Goal: Transaction & Acquisition: Purchase product/service

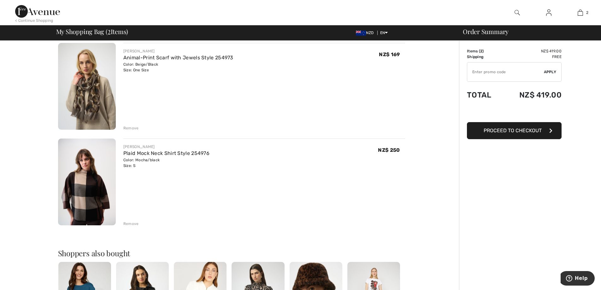
scroll to position [32, 0]
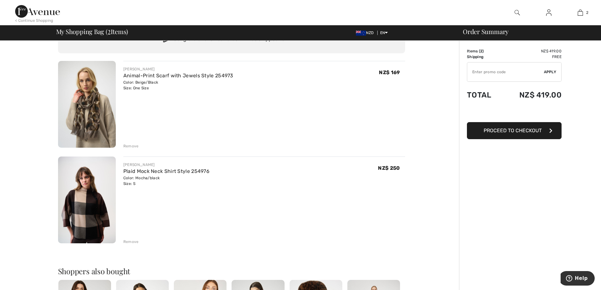
click at [43, 21] on div "< Continue Shopping" at bounding box center [34, 21] width 38 height 6
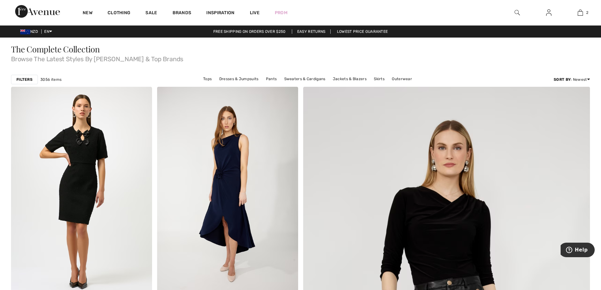
click at [517, 11] on img at bounding box center [517, 13] width 5 height 8
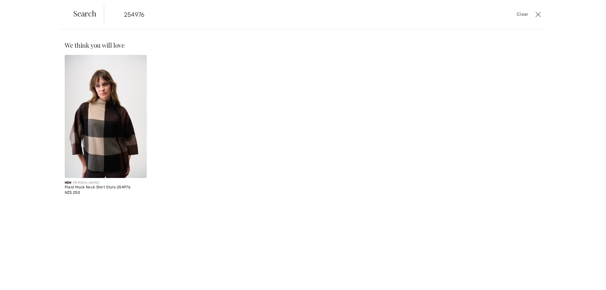
type input "254976"
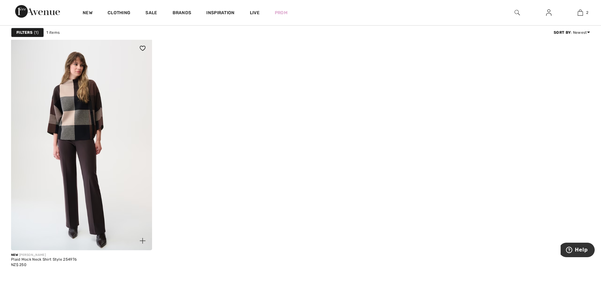
scroll to position [63, 0]
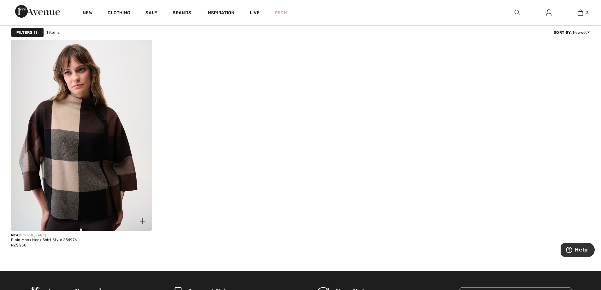
click at [143, 223] on img at bounding box center [143, 221] width 6 height 6
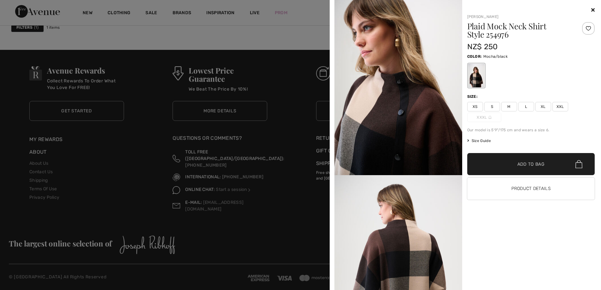
scroll to position [474, 0]
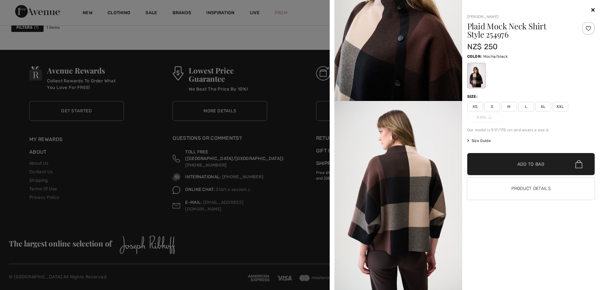
click at [592, 10] on icon at bounding box center [593, 9] width 3 height 5
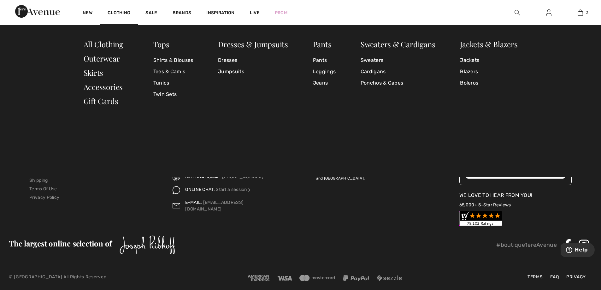
click at [42, 59] on div "Tops Shirts & Blouses Tees & Camis Tunics Twin Sets Dresses & Jumpsuits Dresses…" at bounding box center [300, 101] width 601 height 152
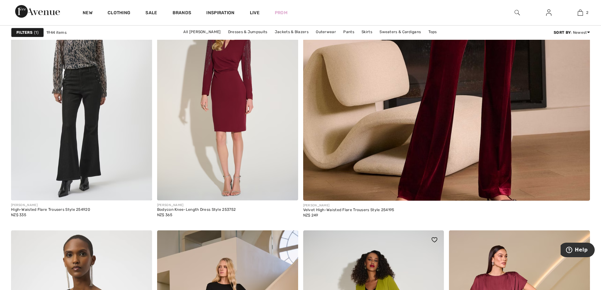
scroll to position [600, 0]
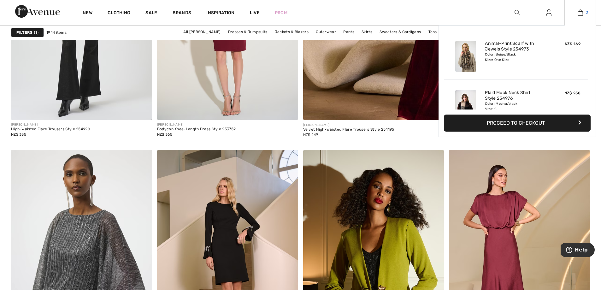
click at [579, 11] on img at bounding box center [580, 13] width 5 height 8
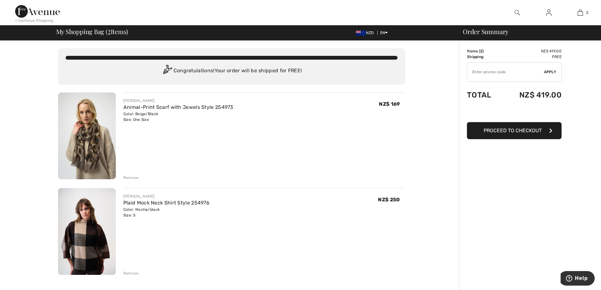
click at [82, 230] on img at bounding box center [87, 231] width 58 height 87
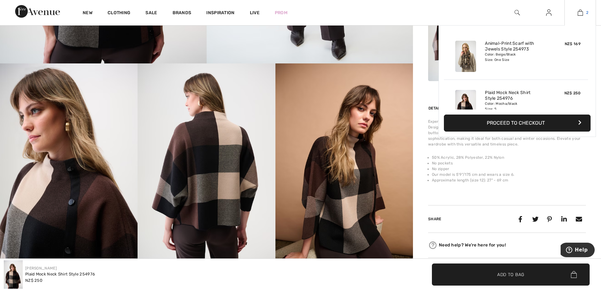
click at [580, 14] on img at bounding box center [580, 13] width 5 height 8
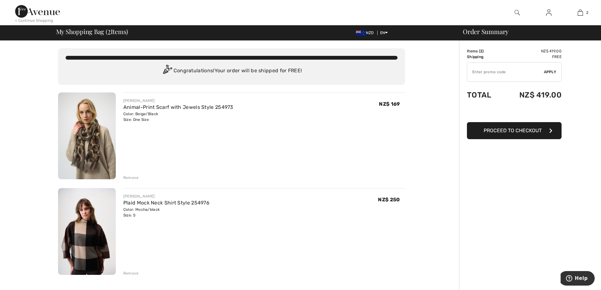
click at [134, 274] on div "Remove" at bounding box center [130, 274] width 15 height 6
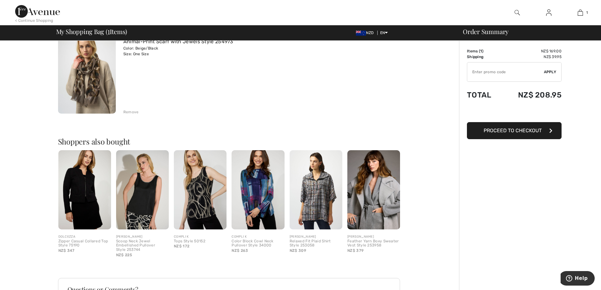
scroll to position [63, 0]
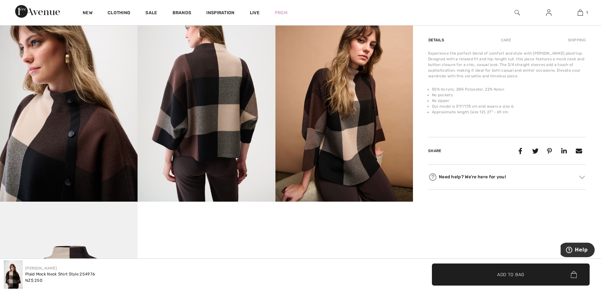
scroll to position [347, 0]
